Goal: Task Accomplishment & Management: Use online tool/utility

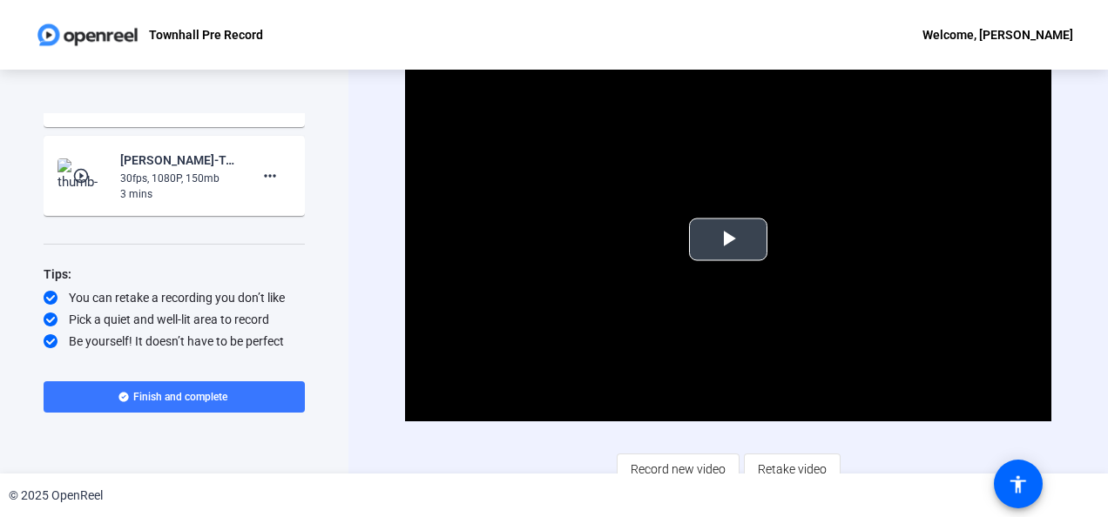
drag, startPoint x: 759, startPoint y: 241, endPoint x: 723, endPoint y: 260, distance: 40.5
click at [728, 240] on span "Video Player" at bounding box center [728, 240] width 0 height 0
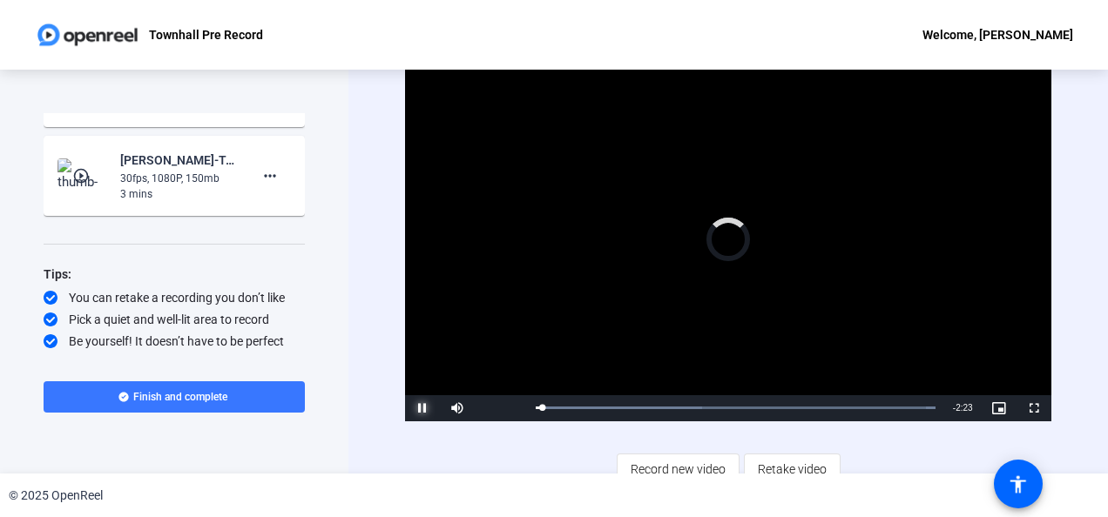
click at [420, 409] on span "Video Player" at bounding box center [422, 409] width 35 height 0
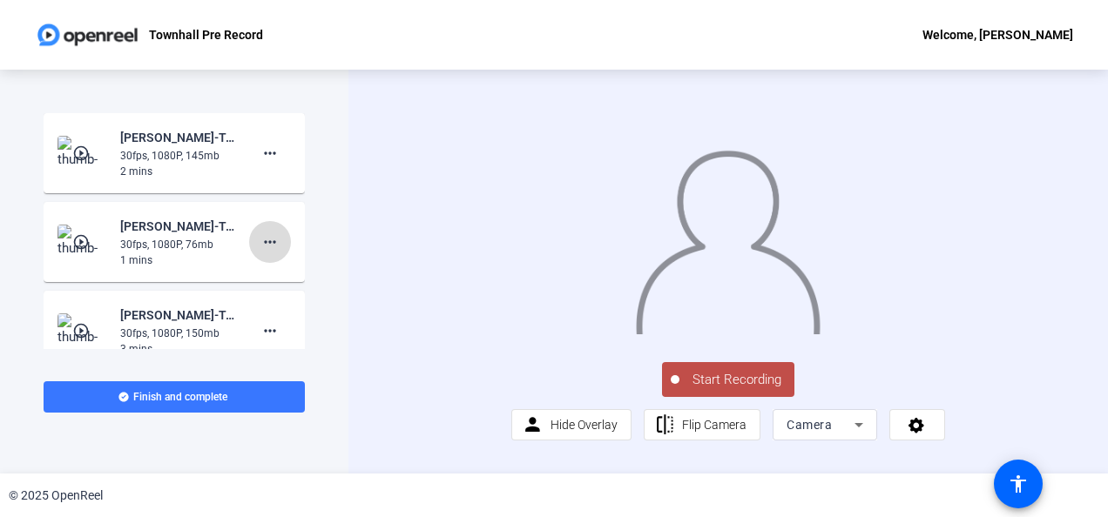
click at [267, 238] on mat-icon "more_horiz" at bounding box center [270, 242] width 21 height 21
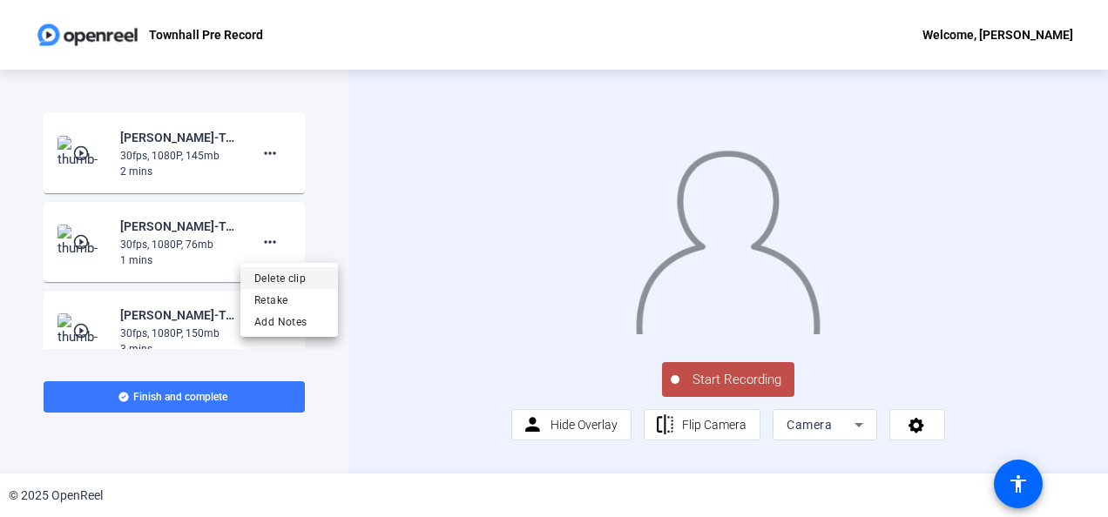
click at [263, 272] on span "Delete clip" at bounding box center [289, 278] width 70 height 21
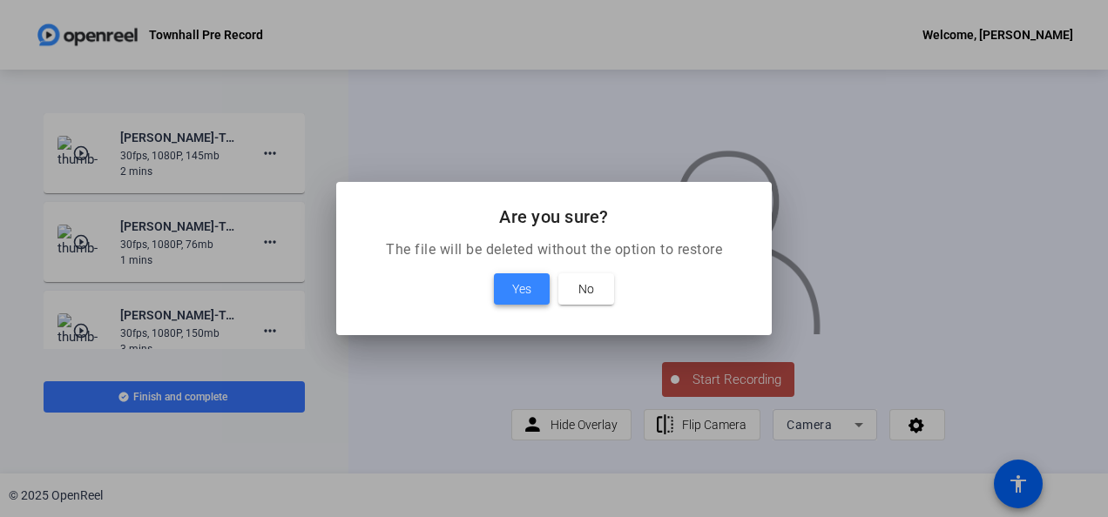
click at [535, 282] on span at bounding box center [522, 289] width 56 height 42
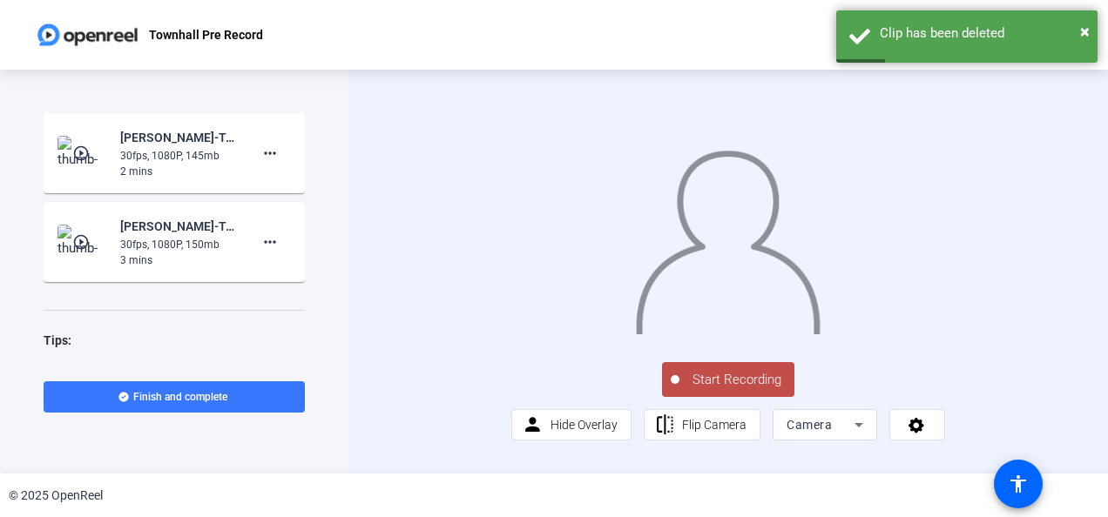
click at [179, 110] on div "Start Recording play_circle_outline [PERSON_NAME]-Townhall Pre Records-Townhall…" at bounding box center [174, 272] width 348 height 404
click at [139, 157] on div "30fps, 1080P, 145mb" at bounding box center [178, 156] width 117 height 16
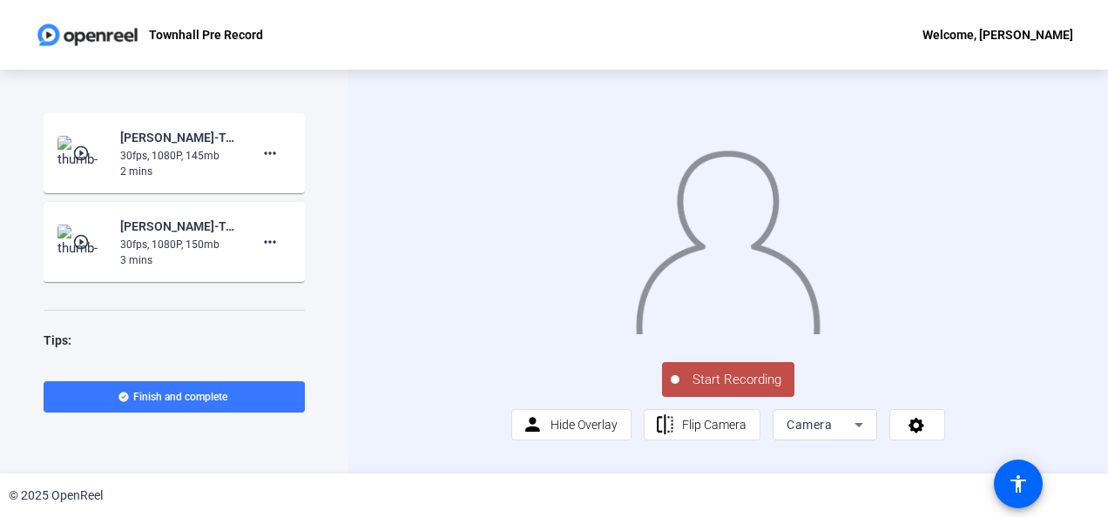
click at [89, 159] on mat-icon "play_circle_outline" at bounding box center [82, 153] width 21 height 17
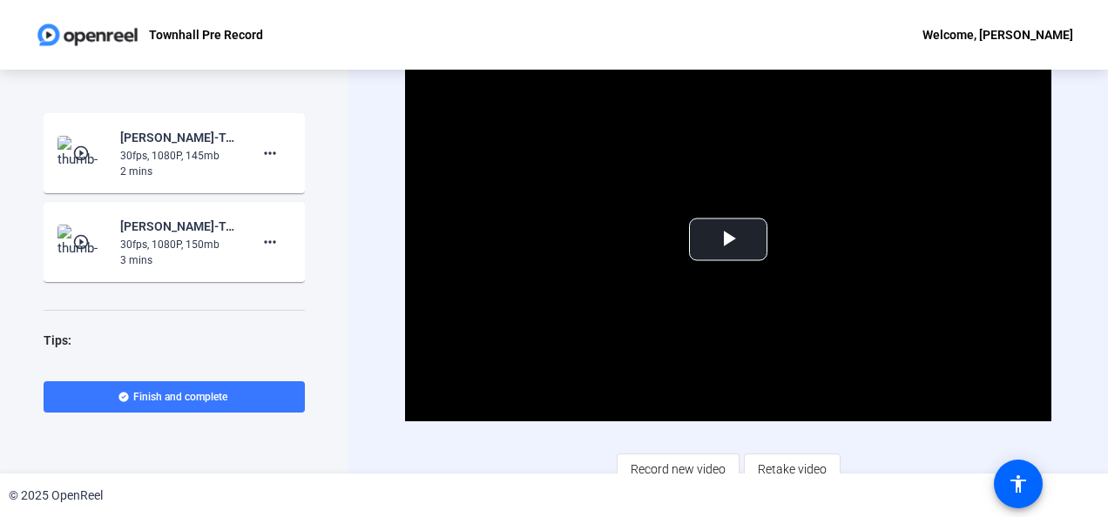
click at [84, 243] on mat-icon "play_circle_outline" at bounding box center [82, 241] width 21 height 17
click at [87, 159] on mat-icon "play_circle_outline" at bounding box center [82, 153] width 21 height 17
click at [82, 161] on mat-icon "play_circle_outline" at bounding box center [82, 153] width 21 height 17
click at [773, 239] on video "Video Player" at bounding box center [727, 239] width 645 height 363
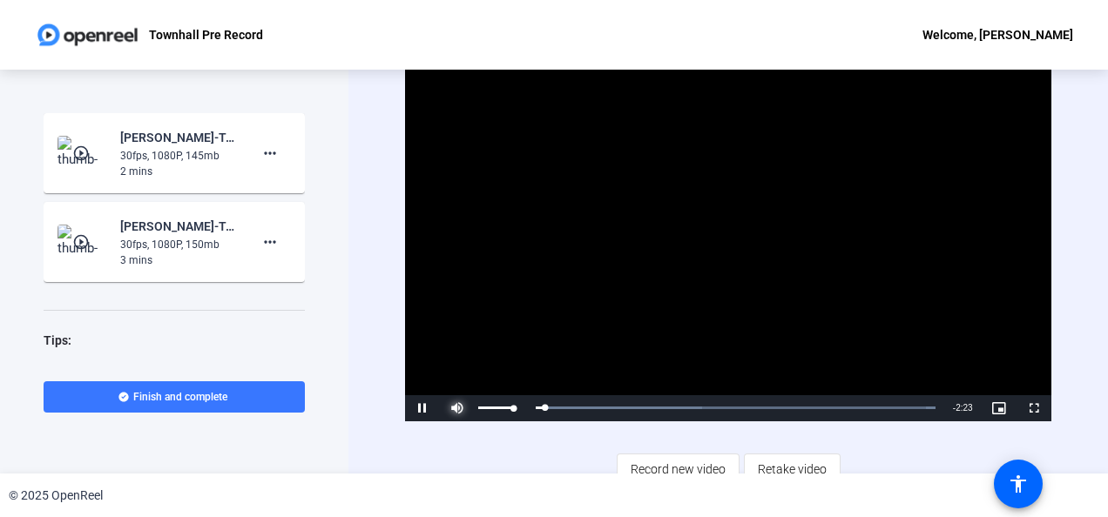
click at [456, 409] on span "Video Player" at bounding box center [457, 409] width 35 height 0
click at [493, 402] on div "46%" at bounding box center [496, 408] width 44 height 26
click at [78, 155] on mat-icon "play_circle_outline" at bounding box center [82, 153] width 21 height 17
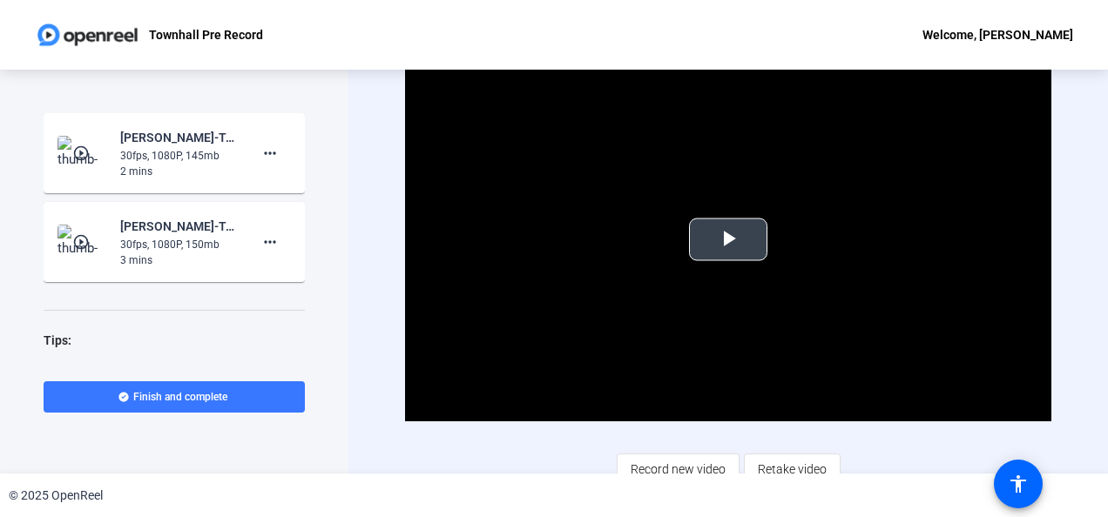
click at [728, 240] on span "Video Player" at bounding box center [728, 240] width 0 height 0
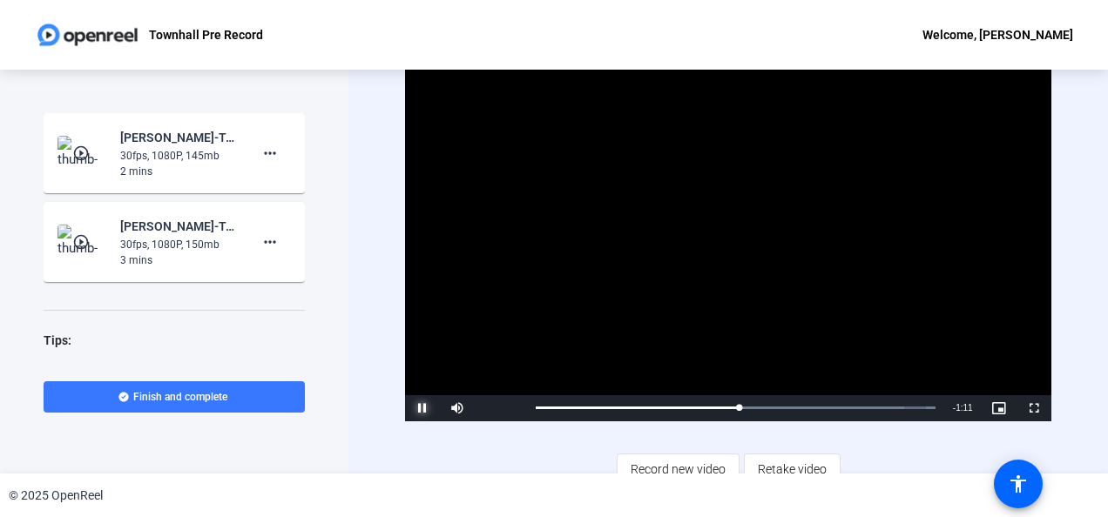
click at [422, 409] on span "Video Player" at bounding box center [422, 409] width 35 height 0
click at [425, 409] on span "Video Player" at bounding box center [422, 409] width 35 height 0
click at [120, 169] on div "2 mins" at bounding box center [178, 172] width 117 height 16
click at [85, 148] on mat-icon "play_circle_outline" at bounding box center [82, 153] width 21 height 17
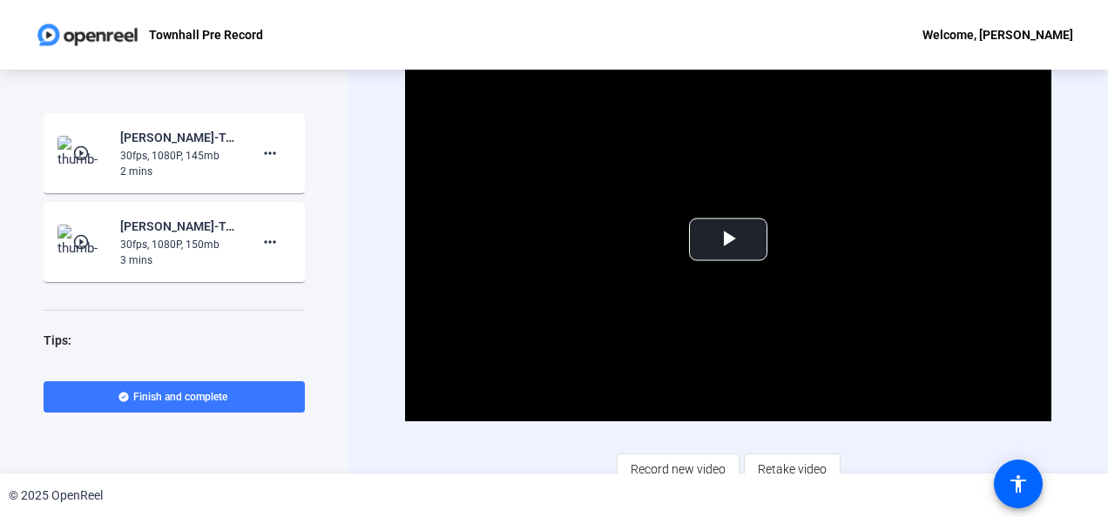
click at [91, 172] on div "play_circle_outline Colin Smith-Townhall Pre Records-Townhall Pre Record-175818…" at bounding box center [173, 153] width 233 height 52
click at [86, 155] on mat-icon "play_circle_outline" at bounding box center [82, 153] width 21 height 17
